Goal: Information Seeking & Learning: Find specific fact

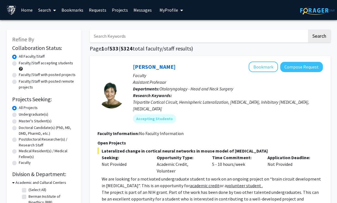
click at [117, 36] on input "Search Keywords" at bounding box center [198, 36] width 217 height 13
click at [319, 37] on button "Search" at bounding box center [319, 36] width 23 height 13
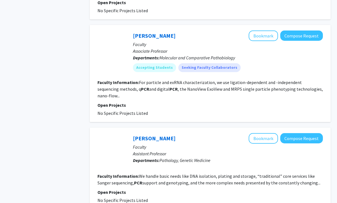
scroll to position [890, 0]
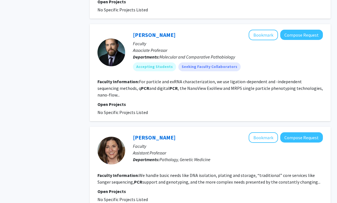
click at [229, 78] on section "Faculty Information: For particle and exRNA characterization, we use ligation-d…" at bounding box center [210, 88] width 225 height 20
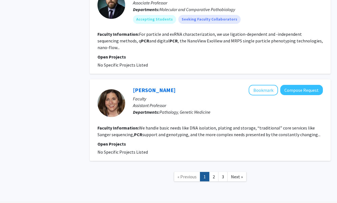
scroll to position [937, 0]
click at [215, 172] on link "2" at bounding box center [213, 177] width 9 height 10
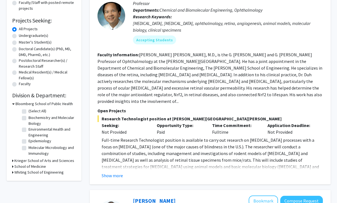
scroll to position [80, 0]
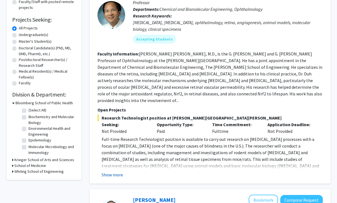
click at [111, 171] on button "Show more" at bounding box center [112, 174] width 21 height 7
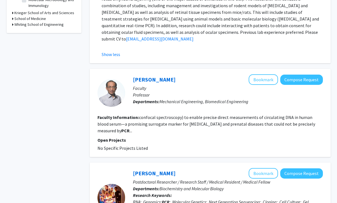
scroll to position [227, 0]
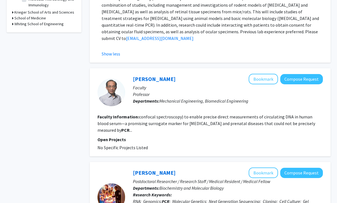
click at [299, 117] on fg-read-more "confocal spectroscopy) to enable precise direct measurements of circulating DNA…" at bounding box center [207, 123] width 218 height 19
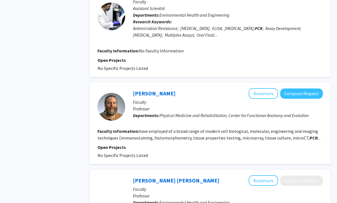
scroll to position [514, 0]
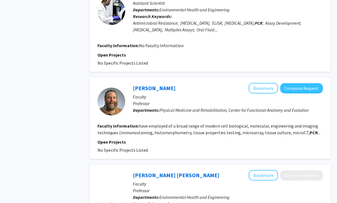
click at [299, 123] on fg-read-more "have employed of a broad range of modern cell biological, molecular, engineerin…" at bounding box center [209, 129] width 223 height 12
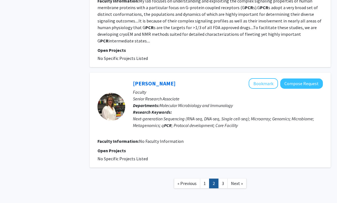
scroll to position [1074, 0]
click at [222, 179] on link "3" at bounding box center [222, 184] width 9 height 10
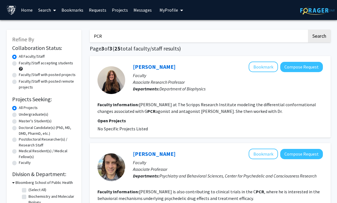
drag, startPoint x: 120, startPoint y: 38, endPoint x: 54, endPoint y: 33, distance: 65.6
click at [319, 37] on button "Search" at bounding box center [319, 36] width 23 height 13
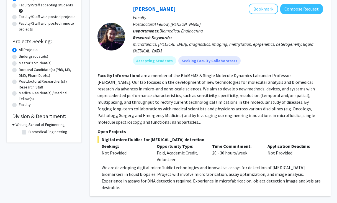
scroll to position [57, 0]
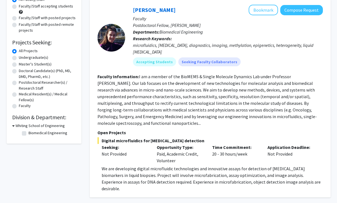
click at [130, 165] on p "We are developing digital microfluidic technologies and innovative assays for d…" at bounding box center [212, 178] width 221 height 27
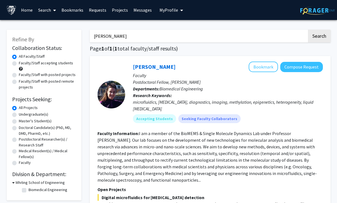
scroll to position [0, 0]
drag, startPoint x: 110, startPoint y: 37, endPoint x: 63, endPoint y: 36, distance: 46.8
click at [63, 36] on div "Refine By Collaboration Status: Collaboration Status All Faculty/Staff Collabor…" at bounding box center [168, 155] width 332 height 262
click at [319, 37] on button "Search" at bounding box center [319, 36] width 23 height 13
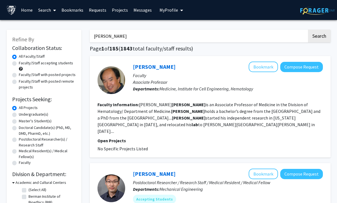
drag, startPoint x: 117, startPoint y: 39, endPoint x: 74, endPoint y: 37, distance: 43.0
click at [319, 37] on button "Search" at bounding box center [319, 36] width 23 height 13
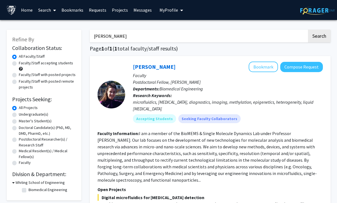
type input "[PERSON_NAME]"
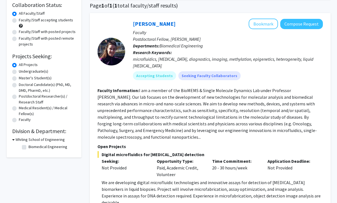
scroll to position [43, 0]
